Goal: Task Accomplishment & Management: Complete application form

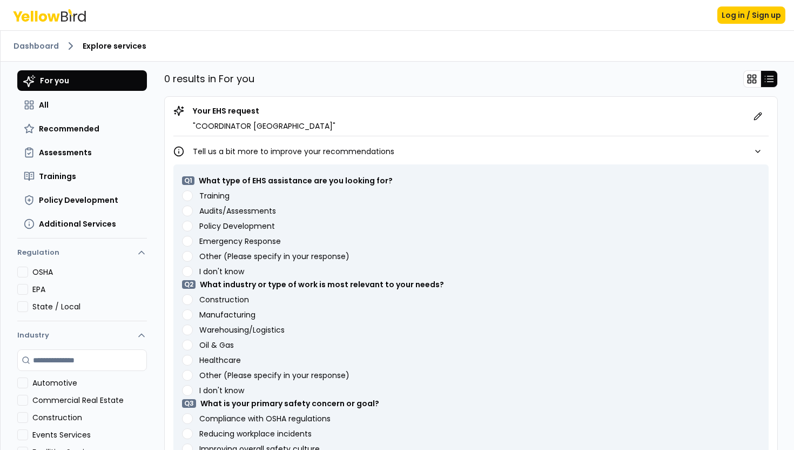
click at [219, 201] on div "Training" at bounding box center [471, 195] width 578 height 11
click at [219, 193] on label "Training" at bounding box center [214, 196] width 30 height 8
click at [193, 193] on button "Training" at bounding box center [187, 195] width 11 height 11
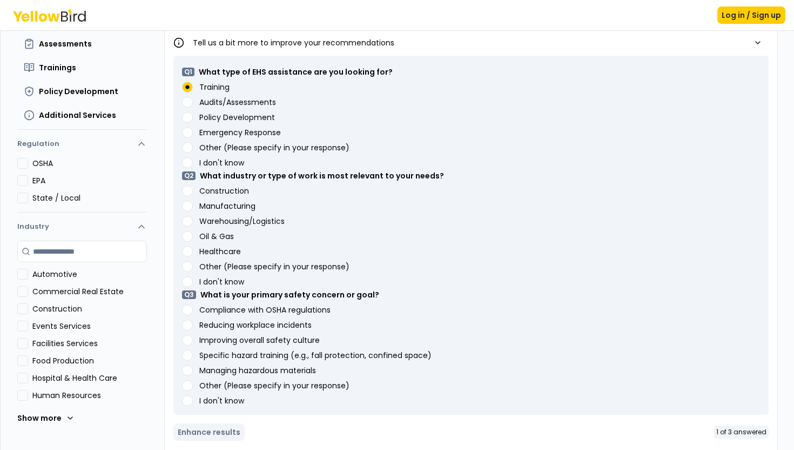
scroll to position [122, 0]
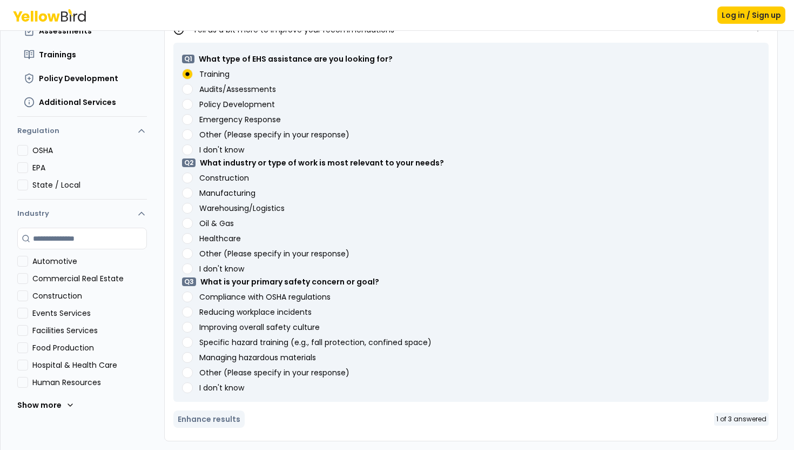
click at [223, 225] on label "Oil & Gas" at bounding box center [216, 223] width 35 height 8
click at [193, 225] on Gas "Oil & Gas" at bounding box center [187, 223] width 11 height 11
click at [221, 310] on label "Reducing workplace incidents" at bounding box center [255, 312] width 112 height 8
click at [193, 310] on incidents "Reducing workplace incidents" at bounding box center [187, 311] width 11 height 11
click at [222, 420] on button "Enhance results" at bounding box center [208, 418] width 71 height 17
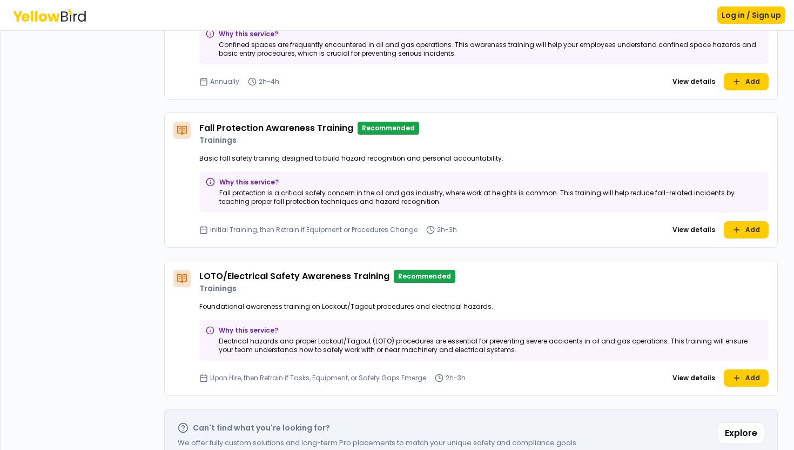
scroll to position [529, 0]
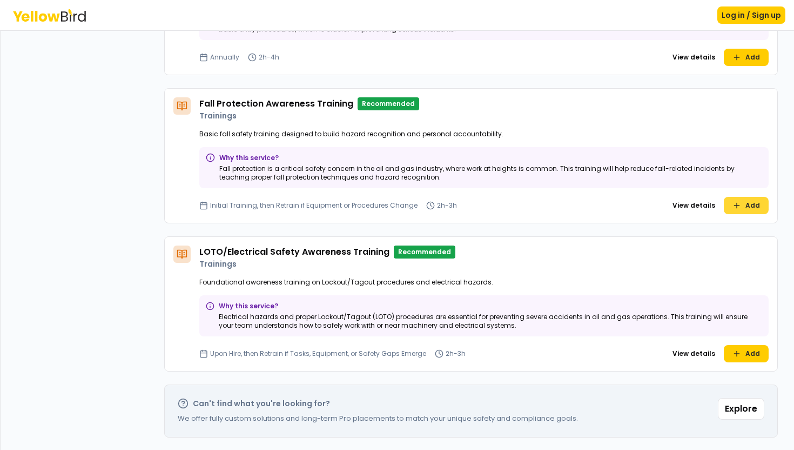
click at [745, 207] on button "Add" at bounding box center [746, 205] width 45 height 17
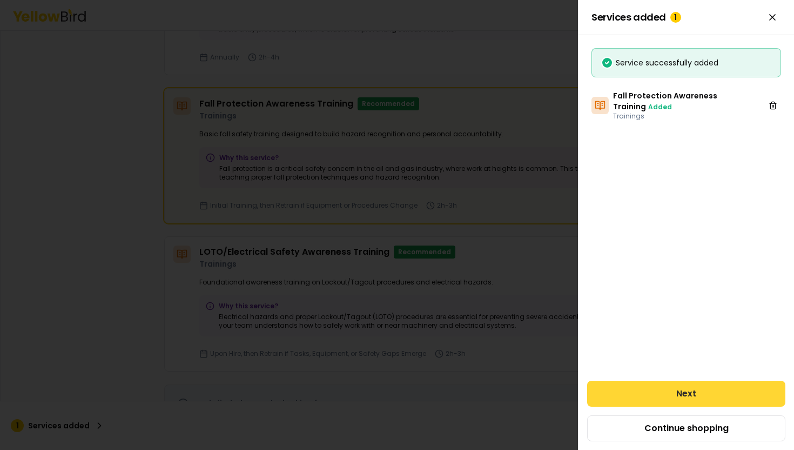
click at [647, 402] on button "Next" at bounding box center [686, 393] width 198 height 26
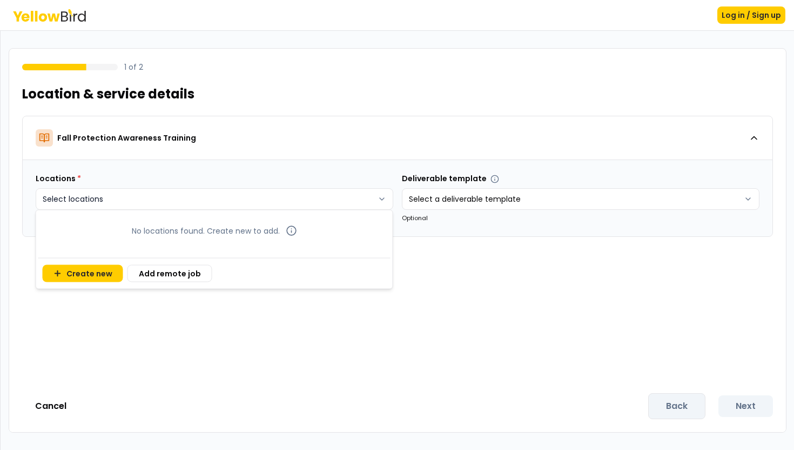
click at [364, 198] on html "Log in / Sign up 1 of 2 Location & service details Fall Protection Awareness Tr…" at bounding box center [397, 225] width 794 height 450
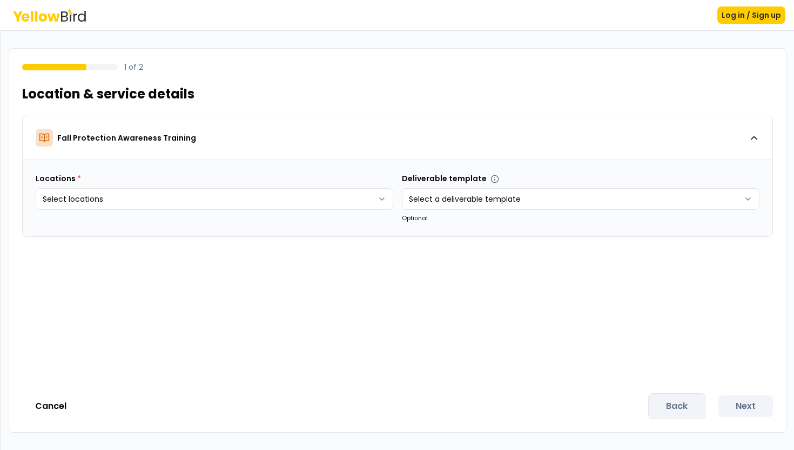
click at [431, 199] on html "Log in / Sign up 1 of 2 Location & service details Fall Protection Awareness Tr…" at bounding box center [397, 225] width 794 height 450
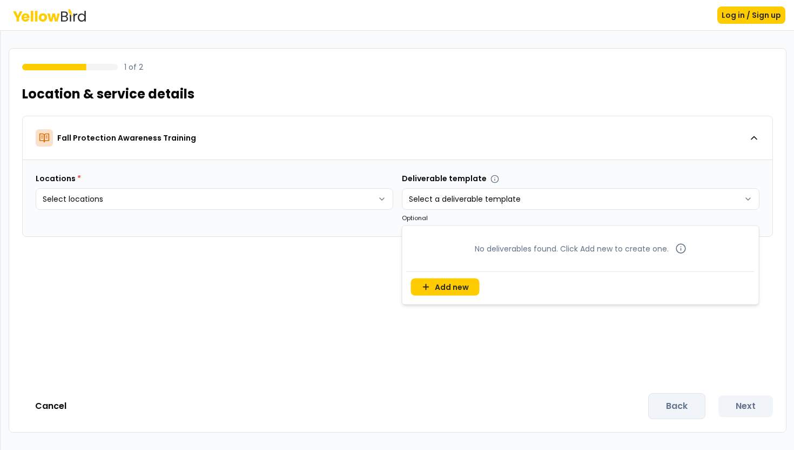
click at [431, 199] on html "Log in / Sign up 1 of 2 Location & service details Fall Protection Awareness Tr…" at bounding box center [397, 225] width 794 height 450
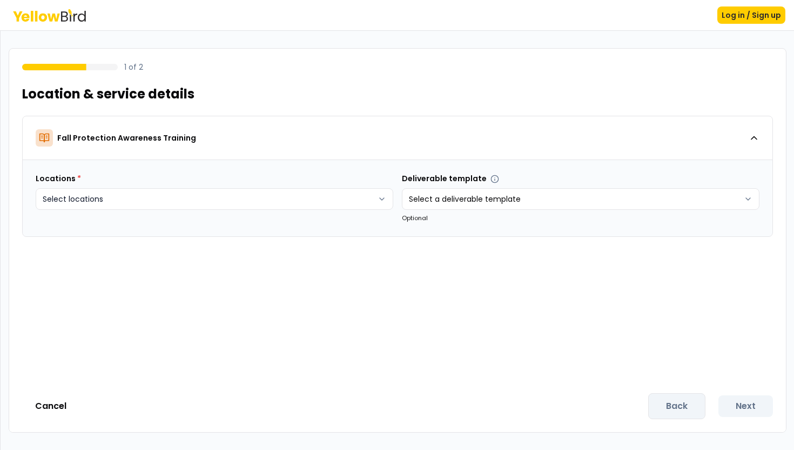
click at [292, 193] on html "Log in / Sign up 1 of 2 Location & service details Fall Protection Awareness Tr…" at bounding box center [397, 225] width 794 height 450
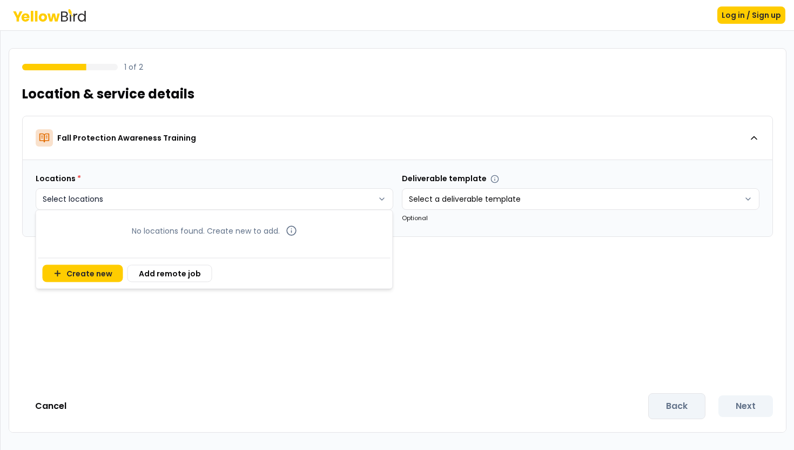
click at [292, 193] on html "Log in / Sign up 1 of 2 Location & service details Fall Protection Awareness Tr…" at bounding box center [397, 225] width 794 height 450
click at [145, 270] on button "Add remote job" at bounding box center [170, 273] width 85 height 17
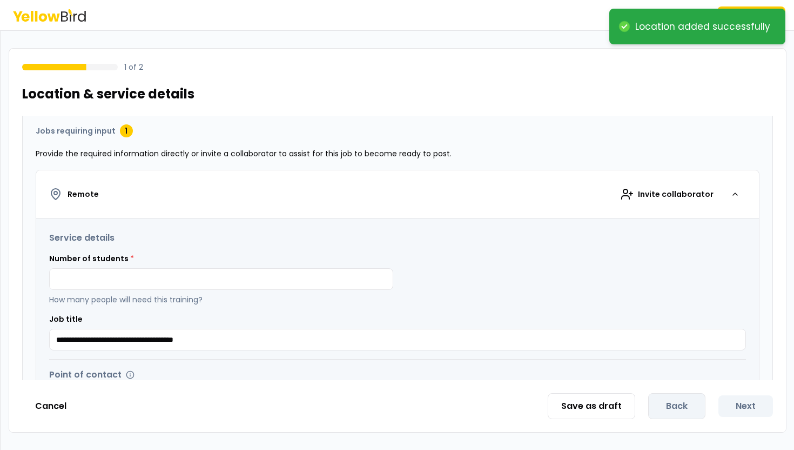
scroll to position [127, 0]
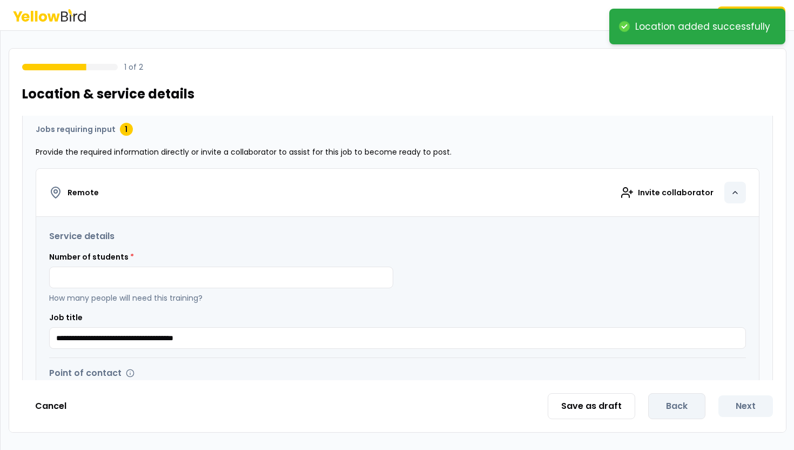
click at [742, 193] on div "button" at bounding box center [736, 193] width 22 height 22
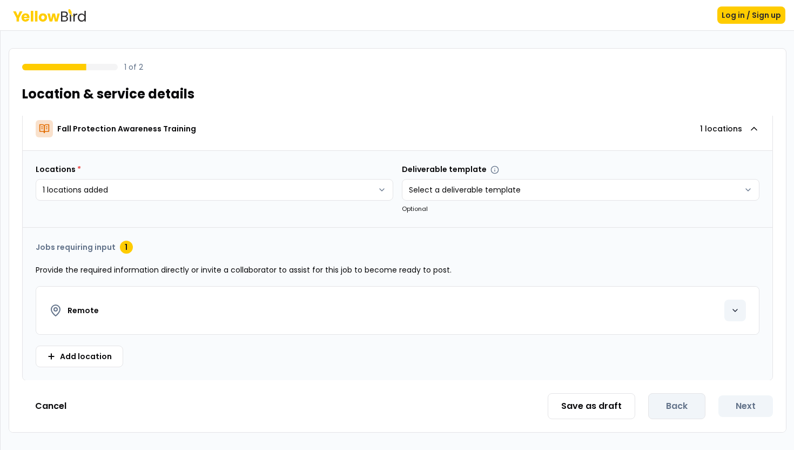
scroll to position [9, 0]
click at [735, 310] on icon "button" at bounding box center [735, 310] width 9 height 9
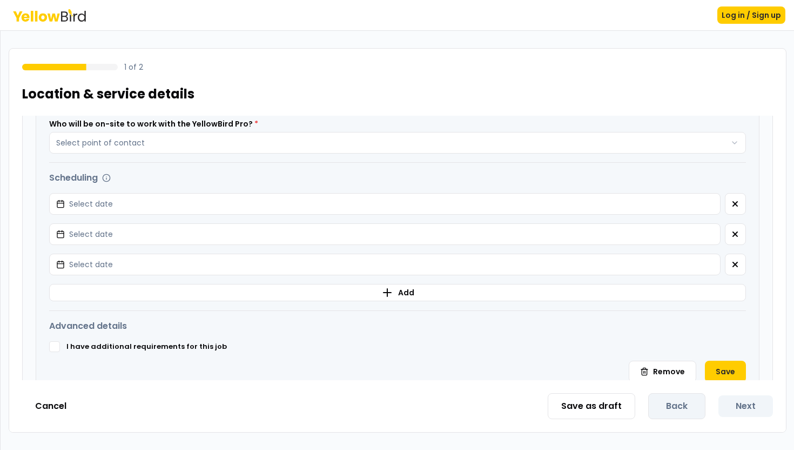
scroll to position [406, 0]
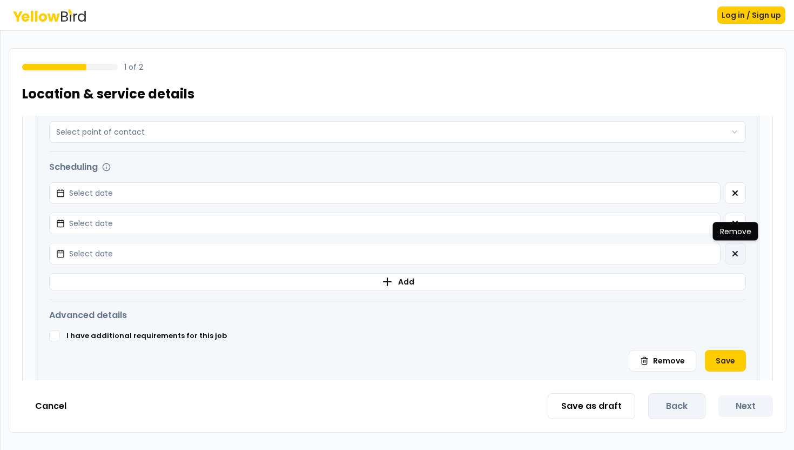
click at [739, 245] on button "button" at bounding box center [735, 254] width 21 height 22
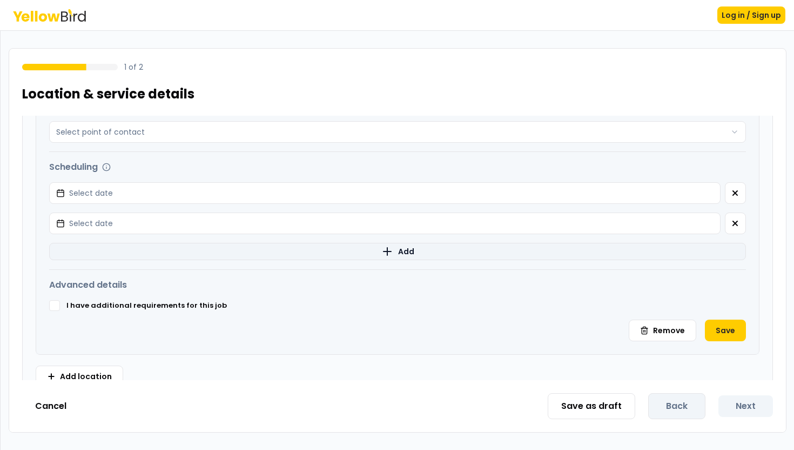
click at [734, 250] on button "Add" at bounding box center [397, 251] width 697 height 17
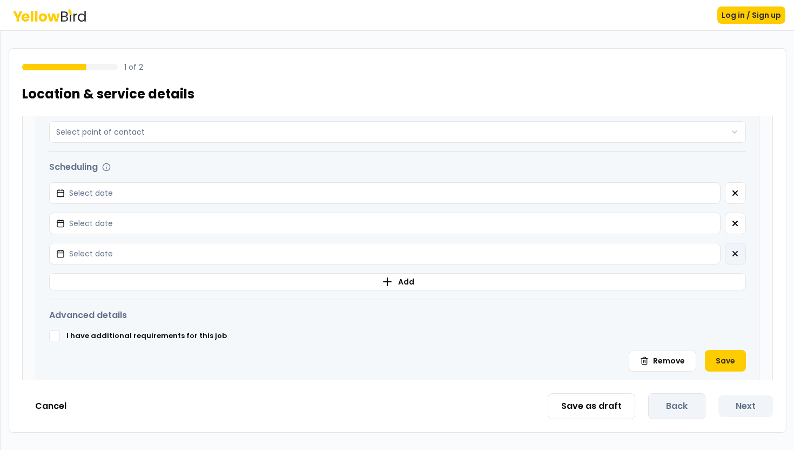
click at [735, 249] on icon "button" at bounding box center [735, 253] width 9 height 9
